Goal: Find specific fact: Find specific fact

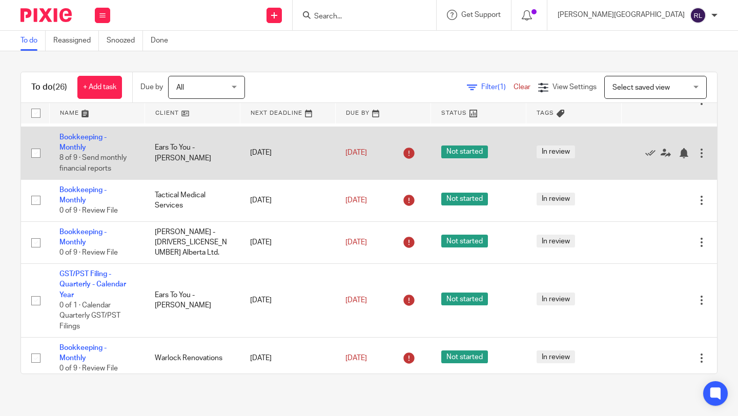
scroll to position [379, 0]
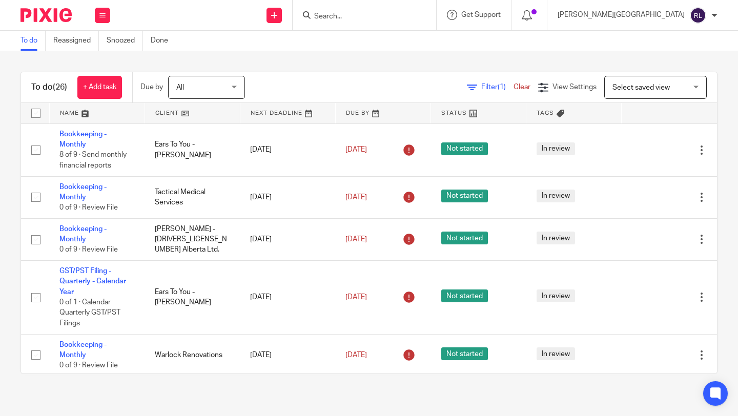
click at [406, 18] on input "Search" at bounding box center [359, 16] width 92 height 9
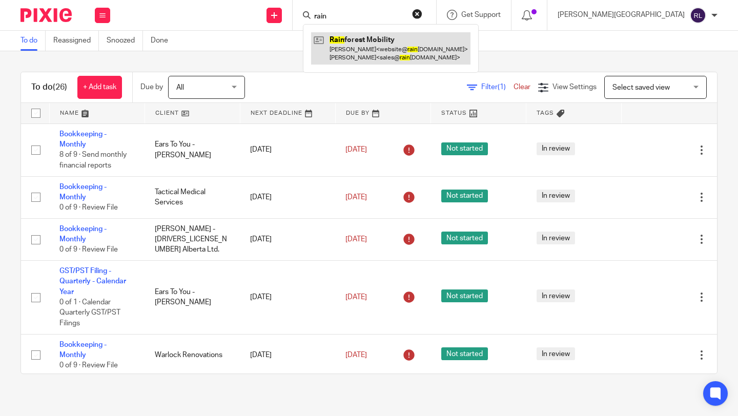
type input "rain"
click at [443, 51] on link at bounding box center [390, 48] width 159 height 32
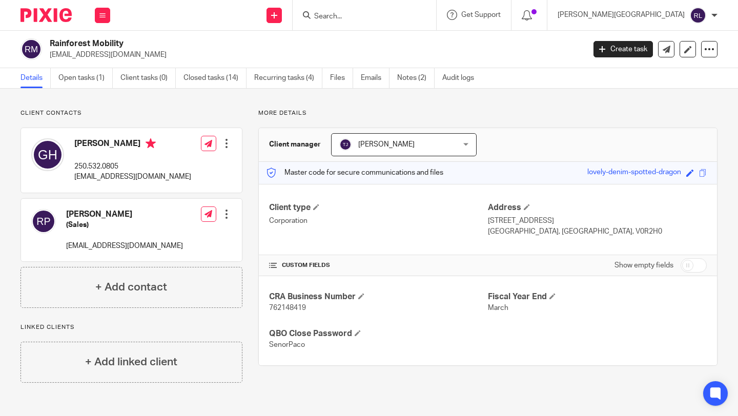
click at [297, 310] on span "762148419" at bounding box center [287, 308] width 37 height 7
copy span "762148419"
